Goal: Information Seeking & Learning: Learn about a topic

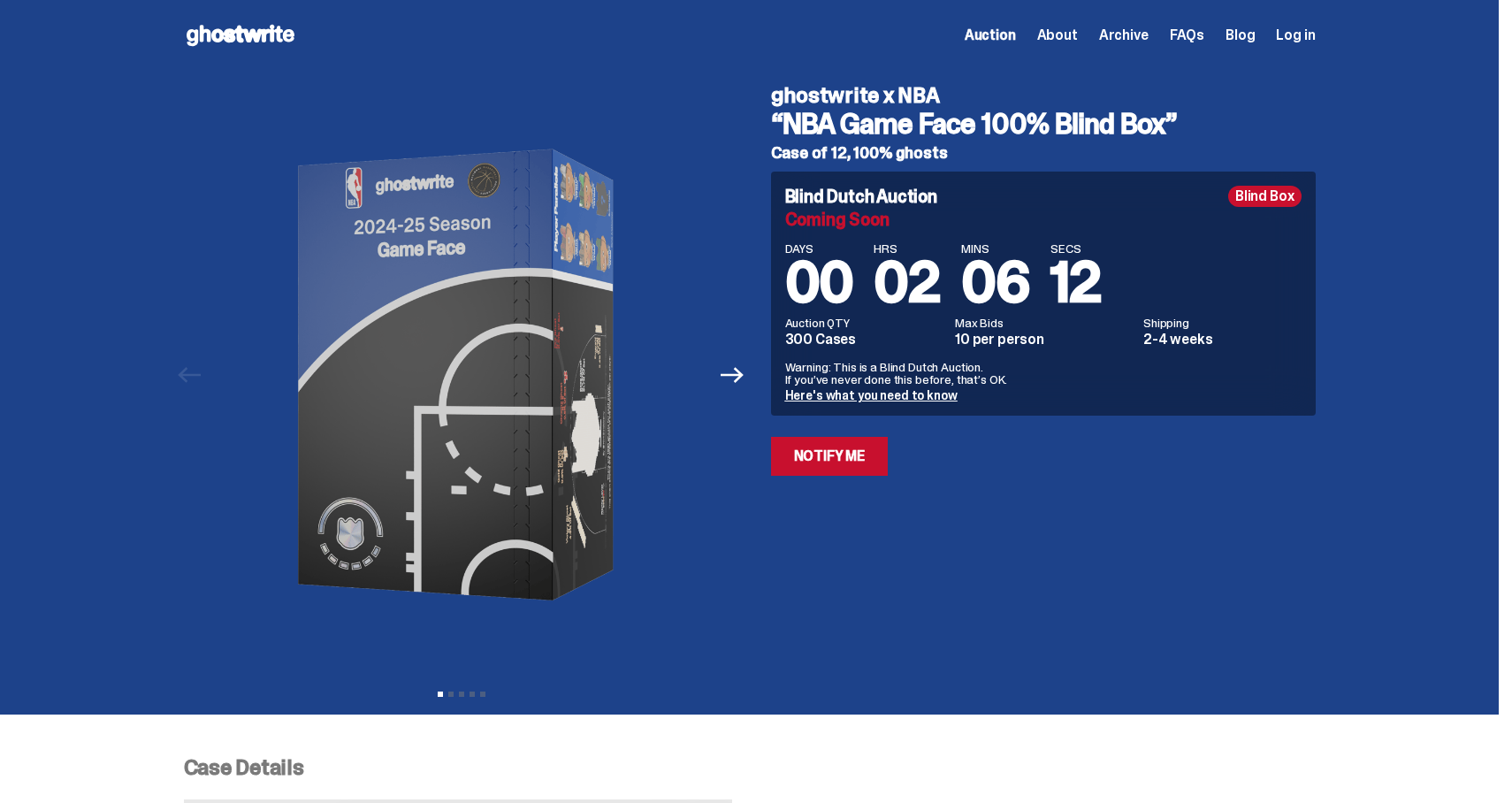
click at [930, 398] on link "Here's what you need to know" at bounding box center [871, 395] width 172 height 16
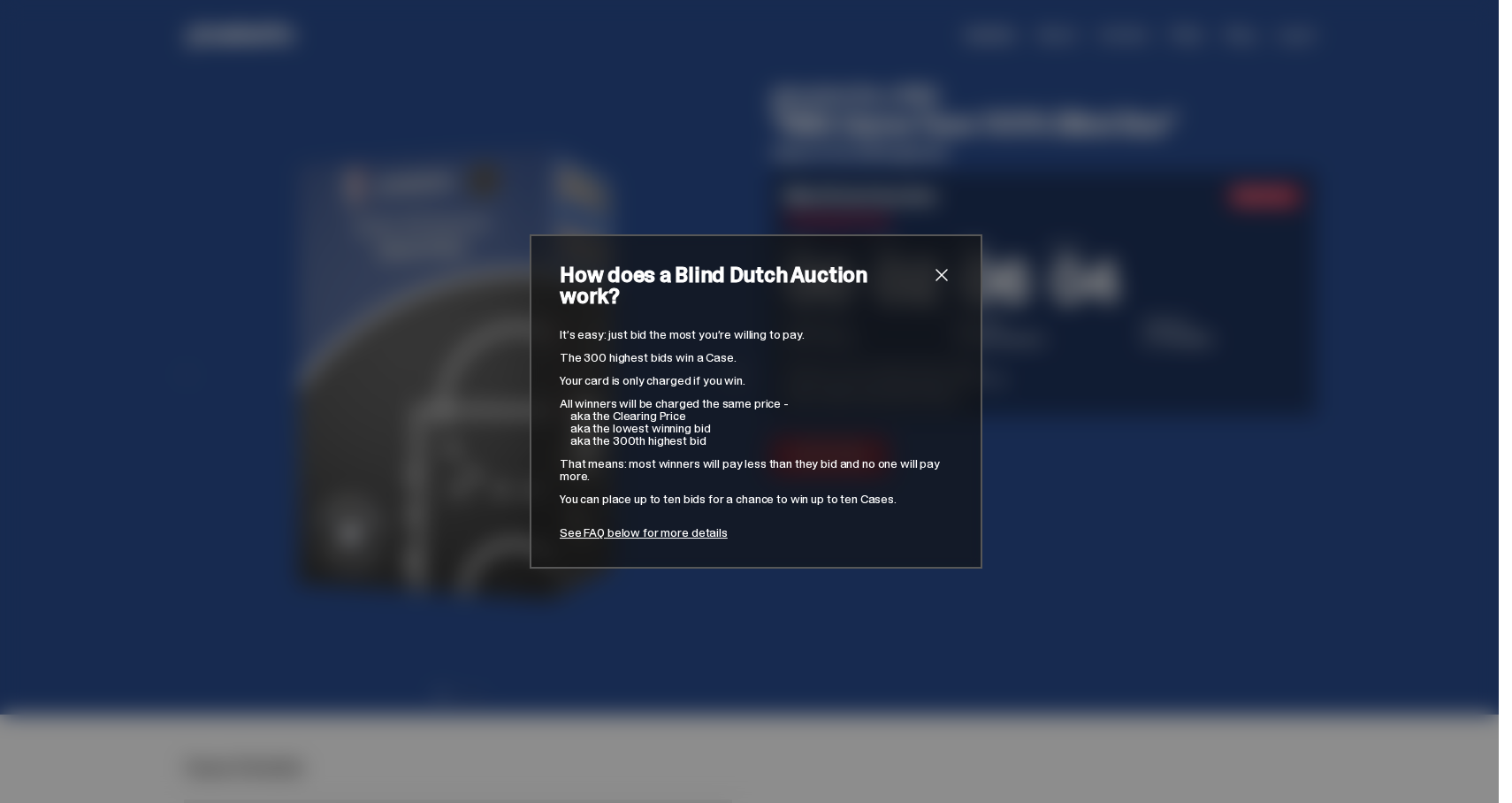
click at [952, 279] on div "How does a Blind Dutch Auction work? It’s easy: just bid the most you’re willin…" at bounding box center [756, 402] width 452 height 334
click at [939, 286] on span "close" at bounding box center [941, 275] width 21 height 21
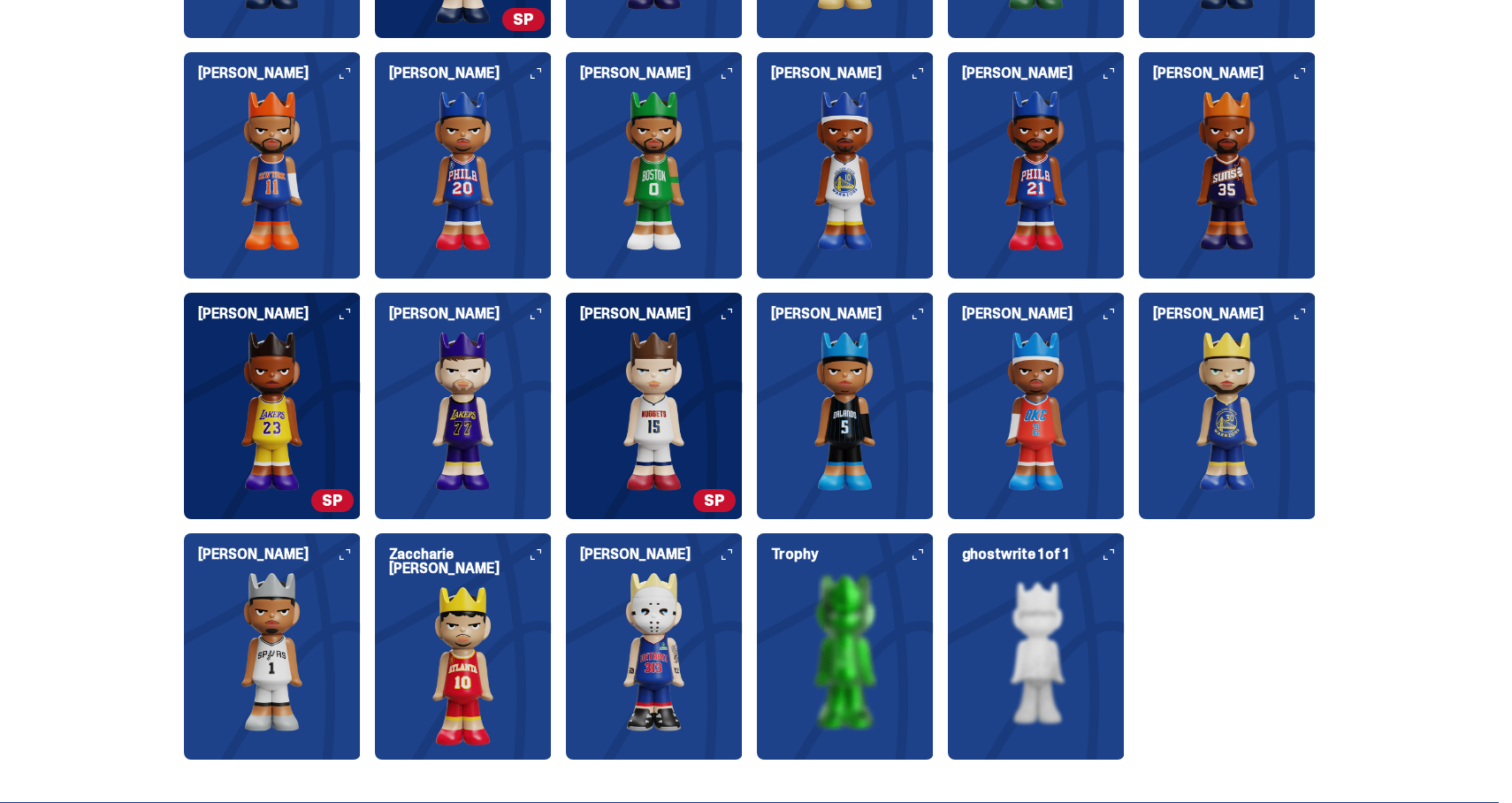
scroll to position [2539, 0]
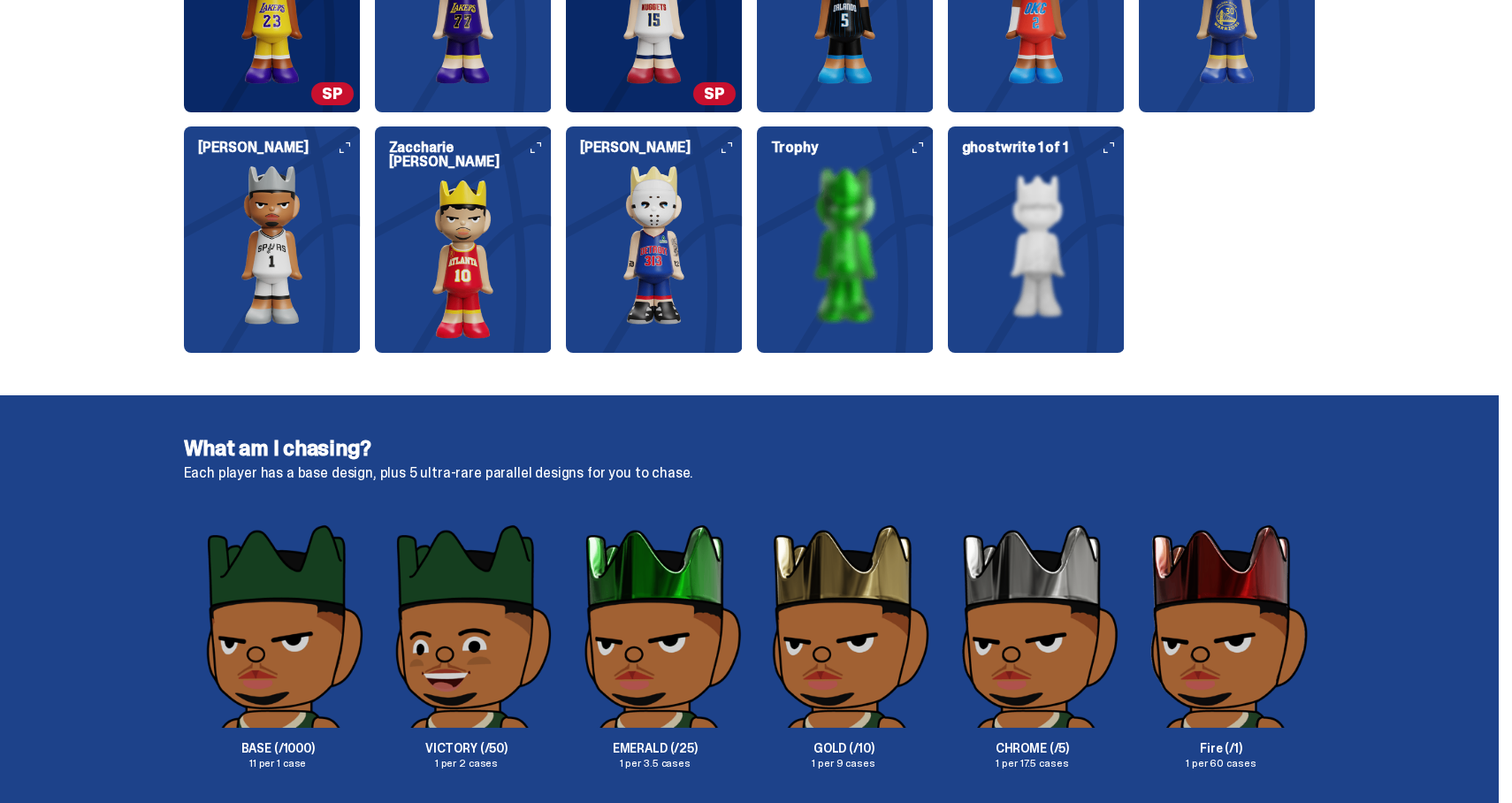
click at [639, 273] on img at bounding box center [654, 245] width 177 height 160
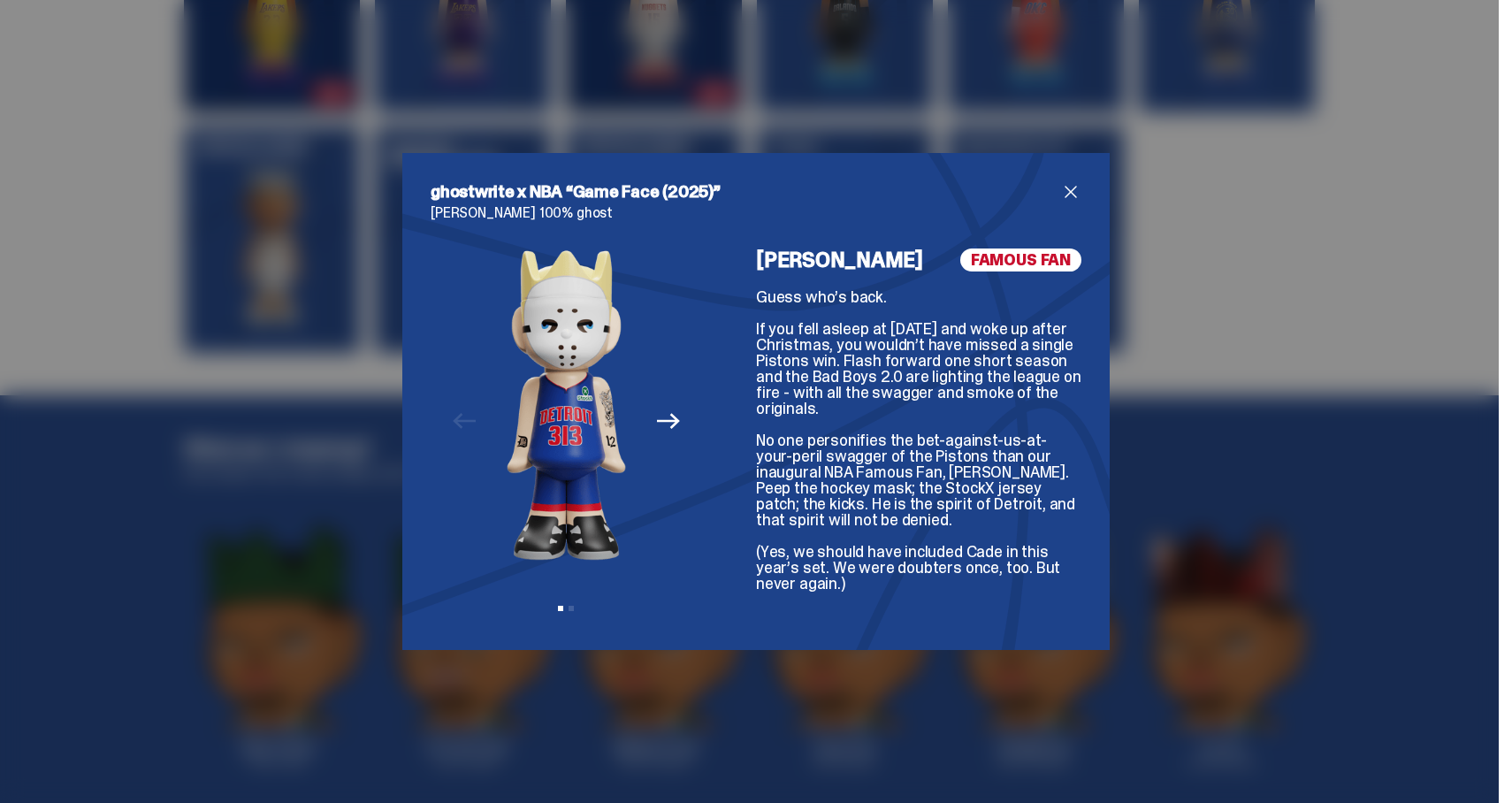
click at [665, 425] on icon "Next" at bounding box center [668, 421] width 23 height 23
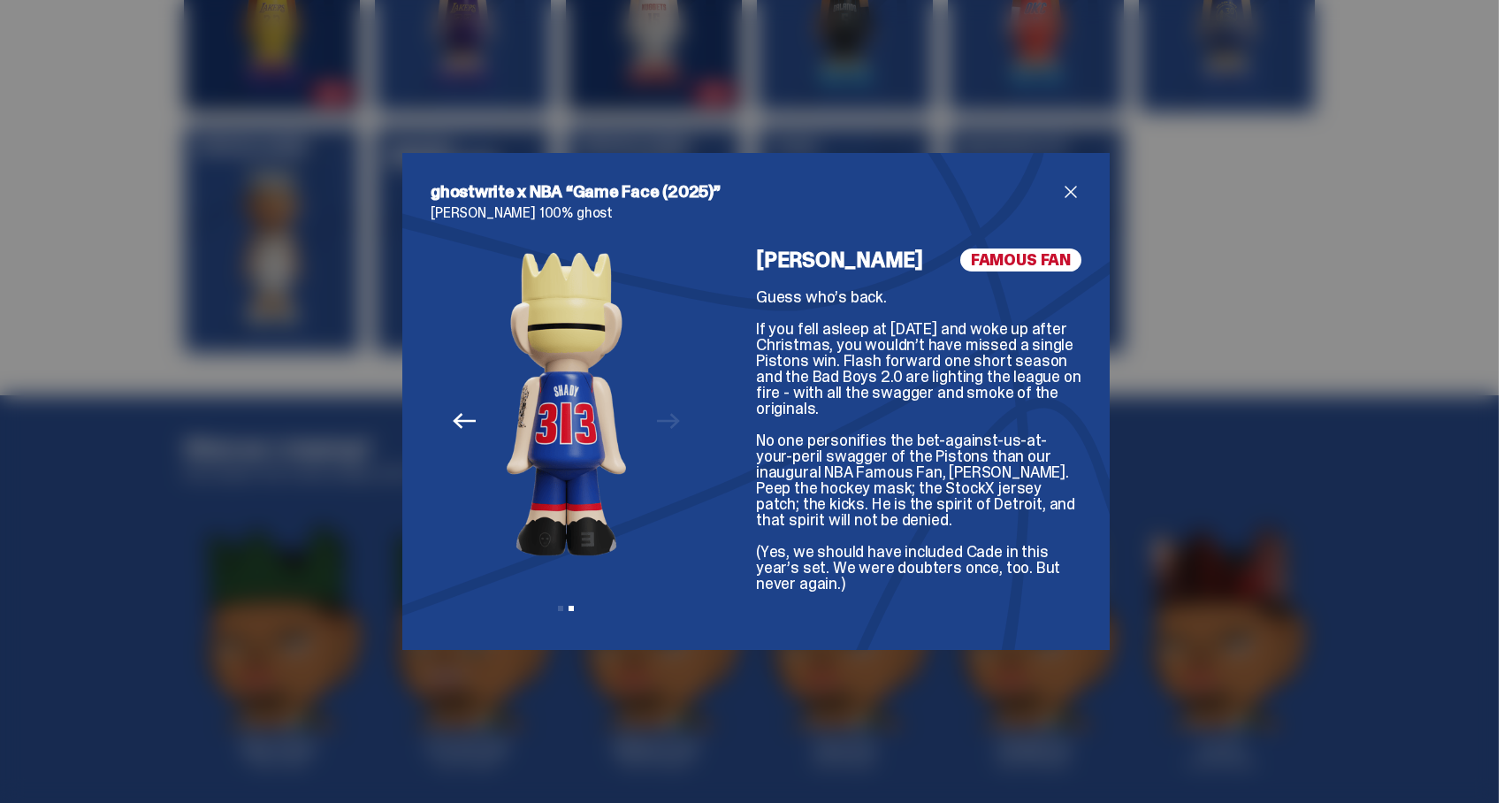
click at [1068, 206] on p "[PERSON_NAME] 100% ghost" at bounding box center [756, 214] width 651 height 15
click at [1071, 199] on span "close" at bounding box center [1070, 192] width 21 height 21
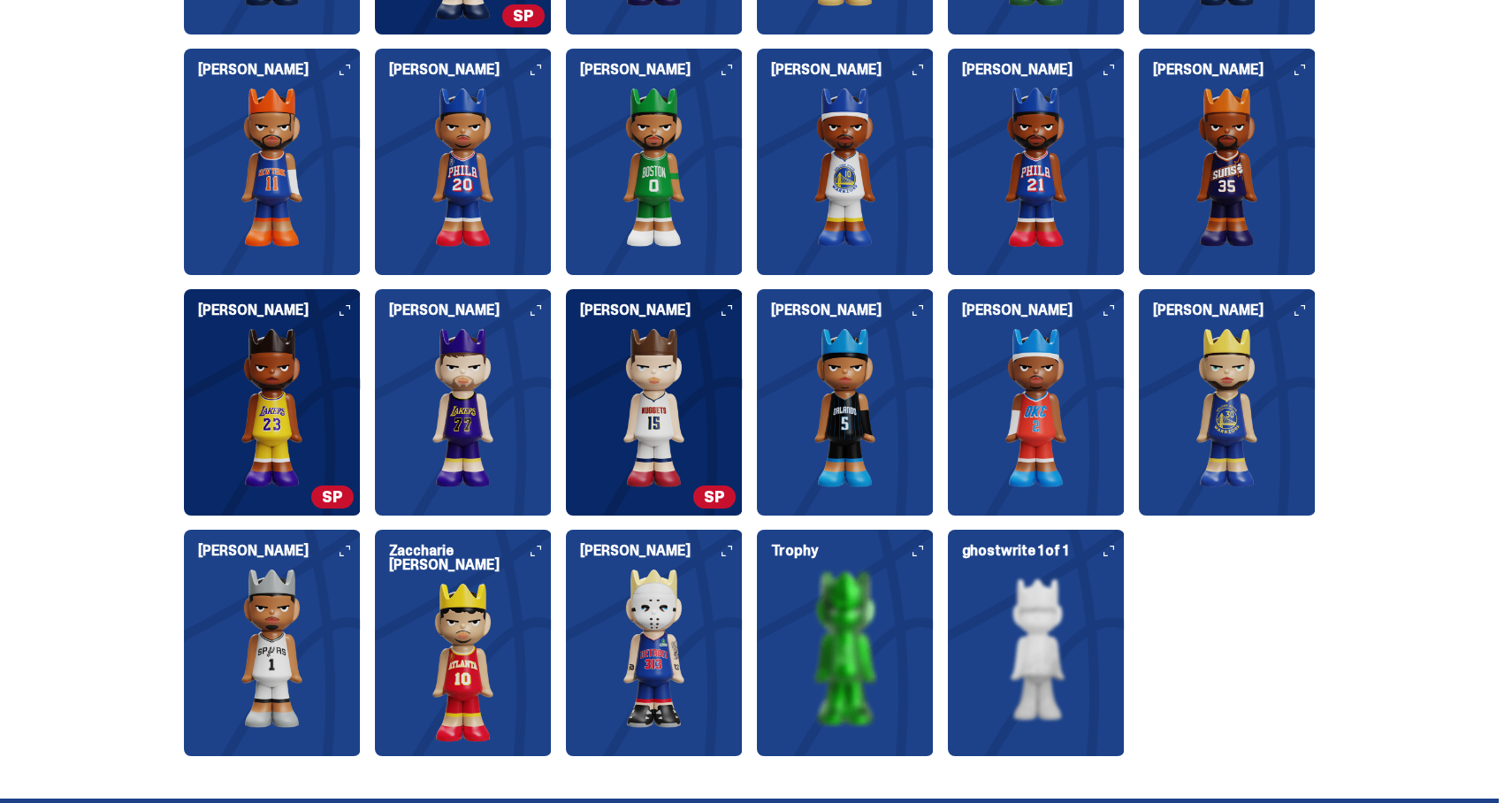
scroll to position [2131, 0]
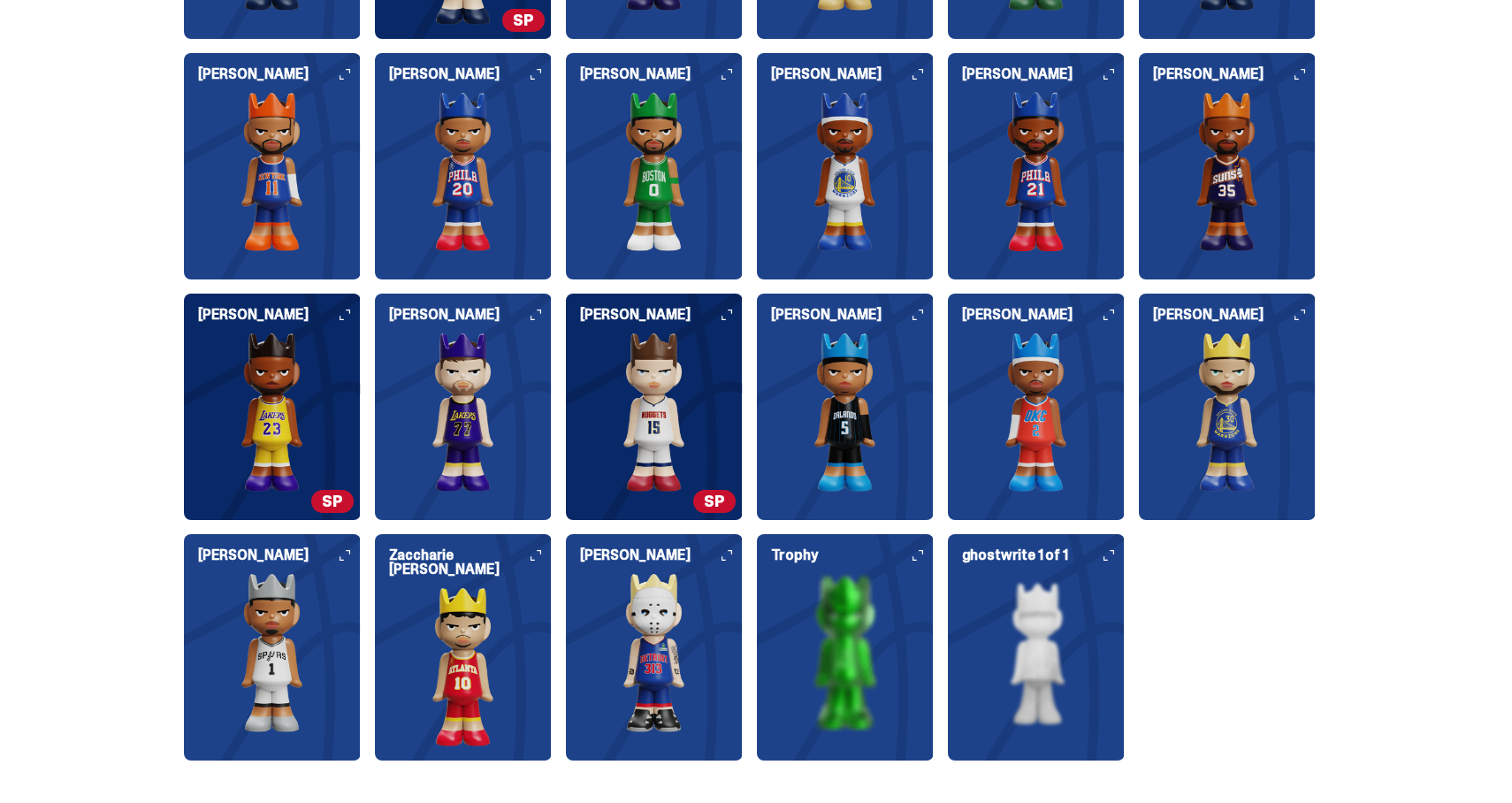
click at [487, 398] on img at bounding box center [463, 412] width 177 height 160
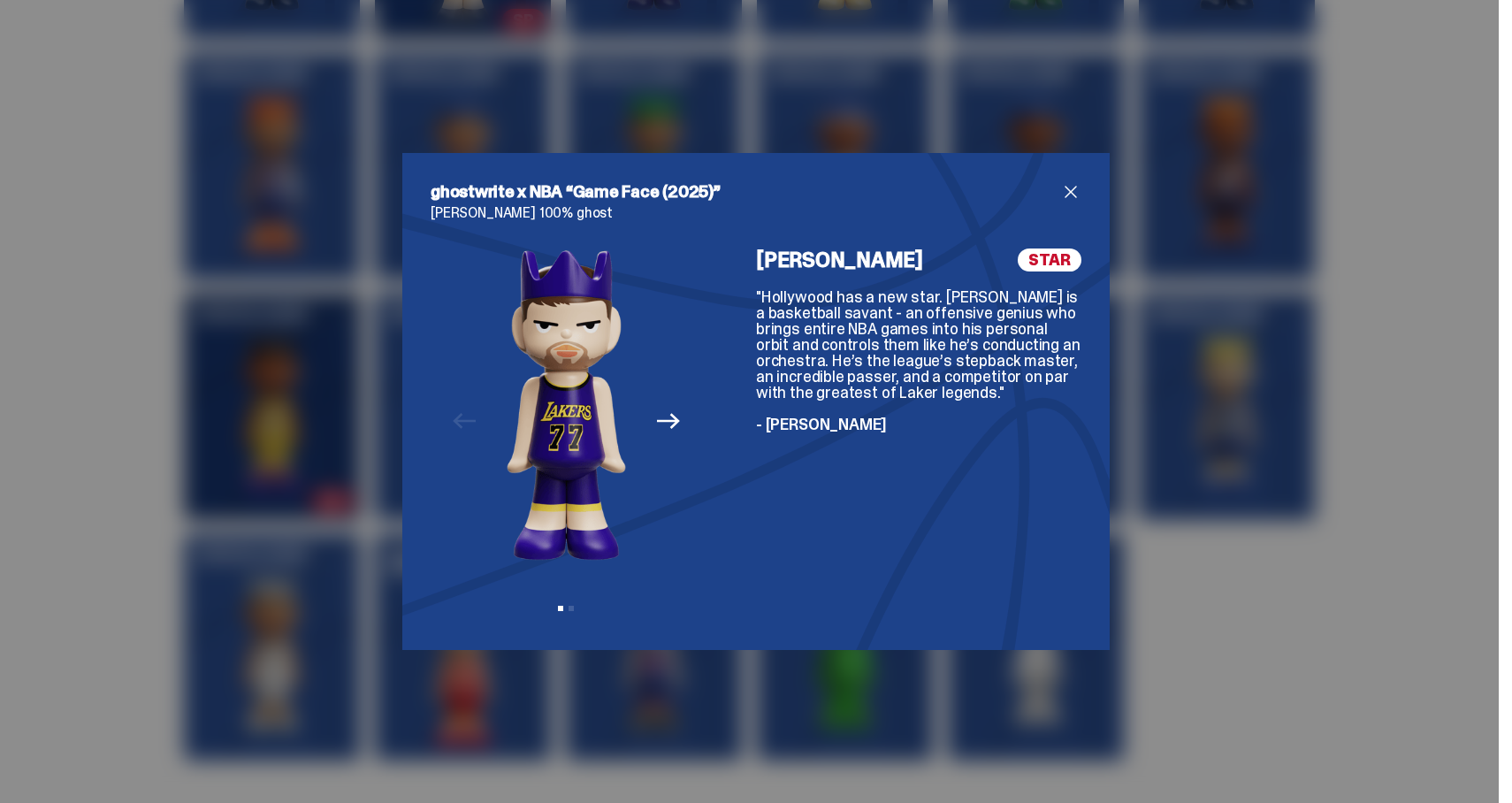
click at [667, 422] on icon "Next" at bounding box center [668, 421] width 23 height 23
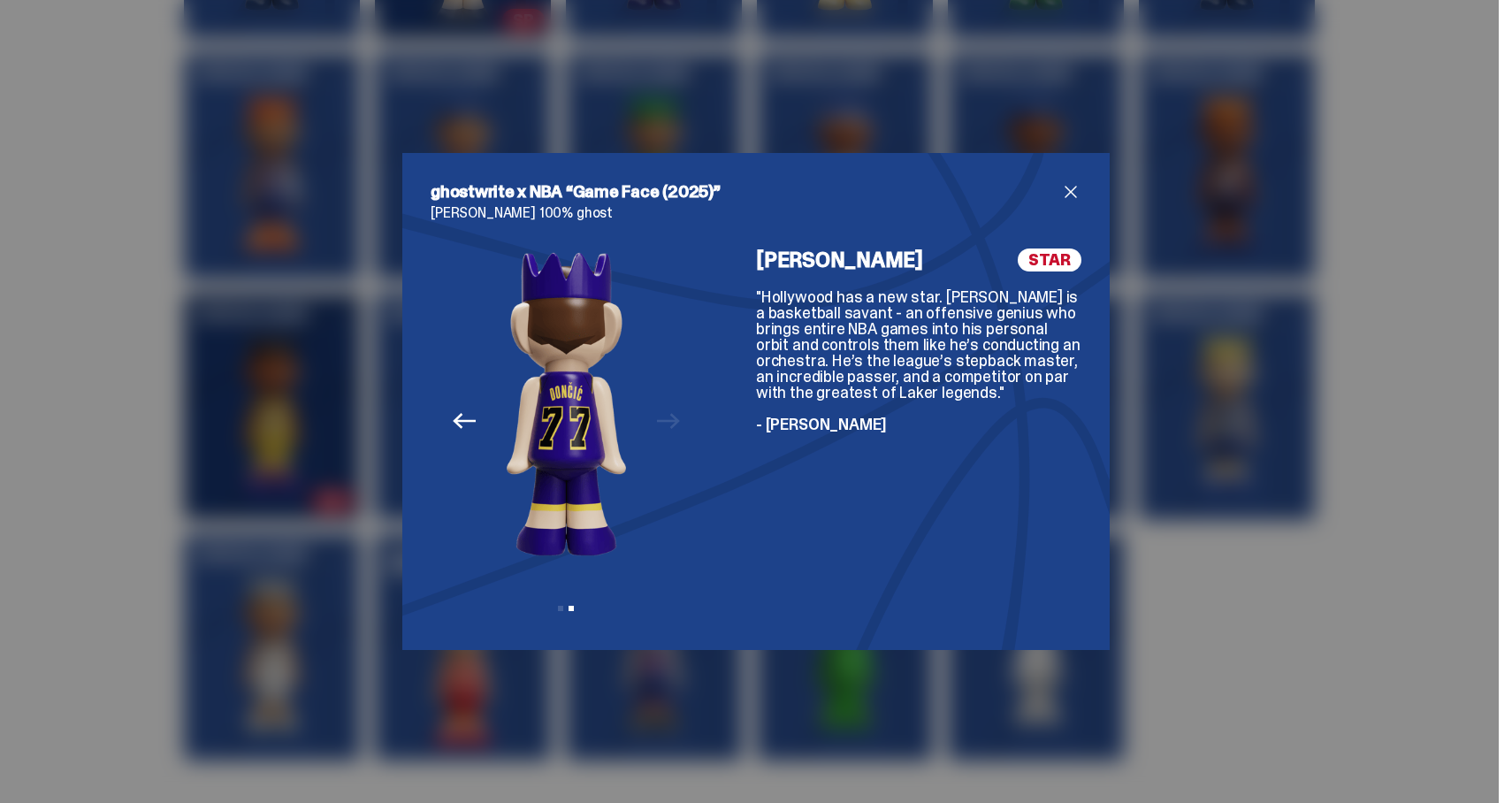
click at [1076, 196] on span "close" at bounding box center [1070, 192] width 21 height 21
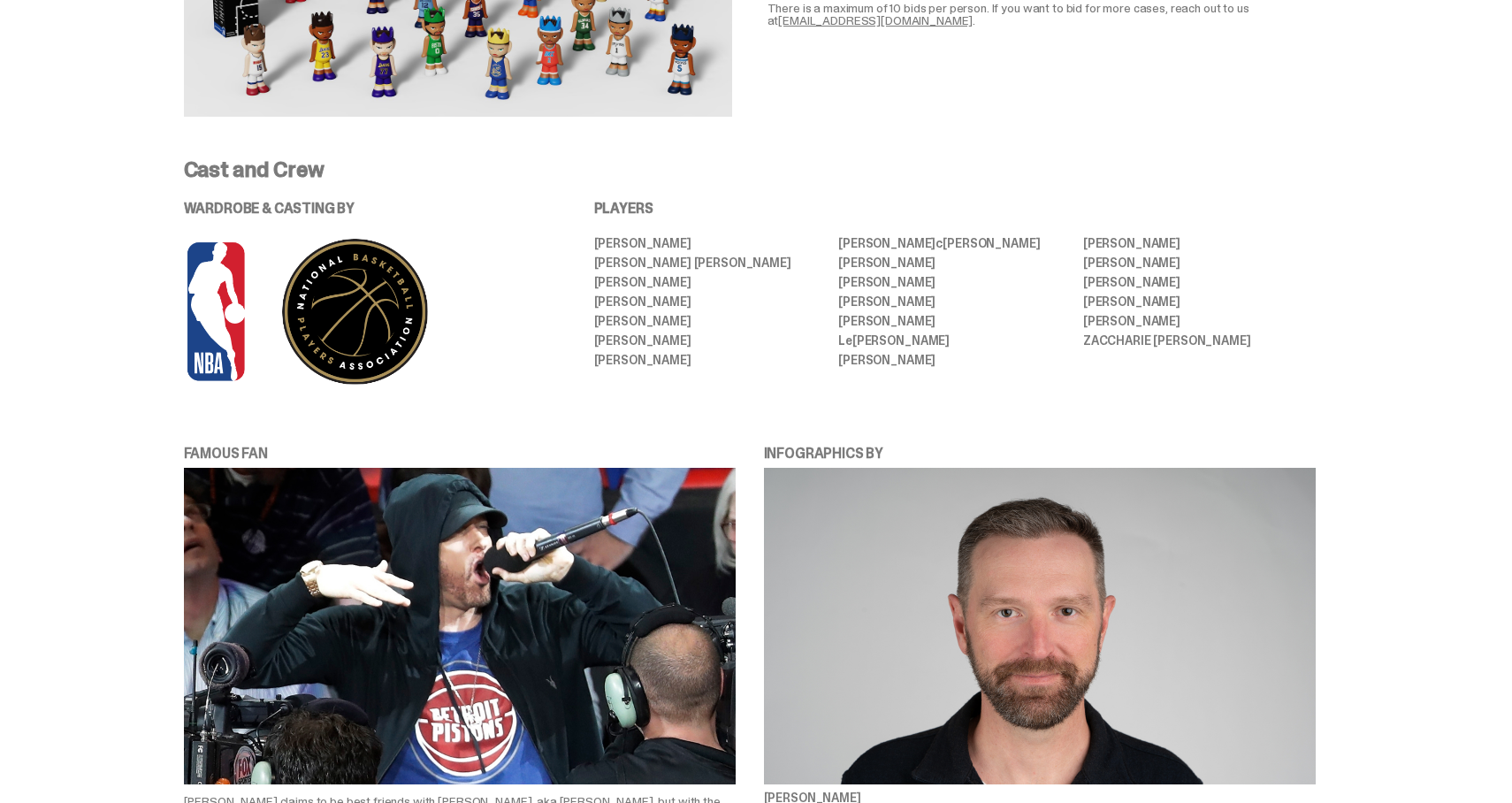
scroll to position [953, 0]
